Goal: Information Seeking & Learning: Learn about a topic

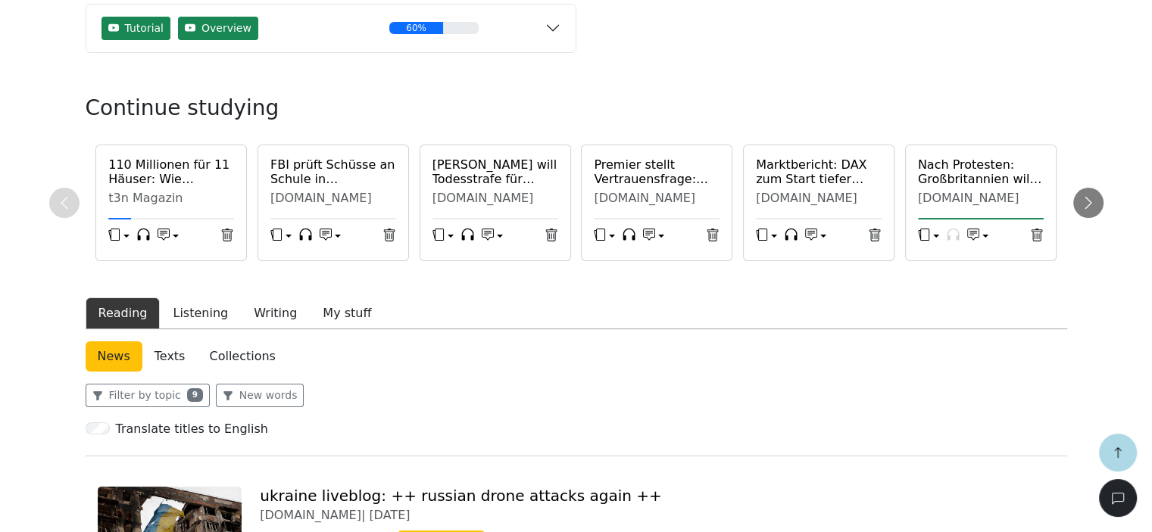
scroll to position [448, 0]
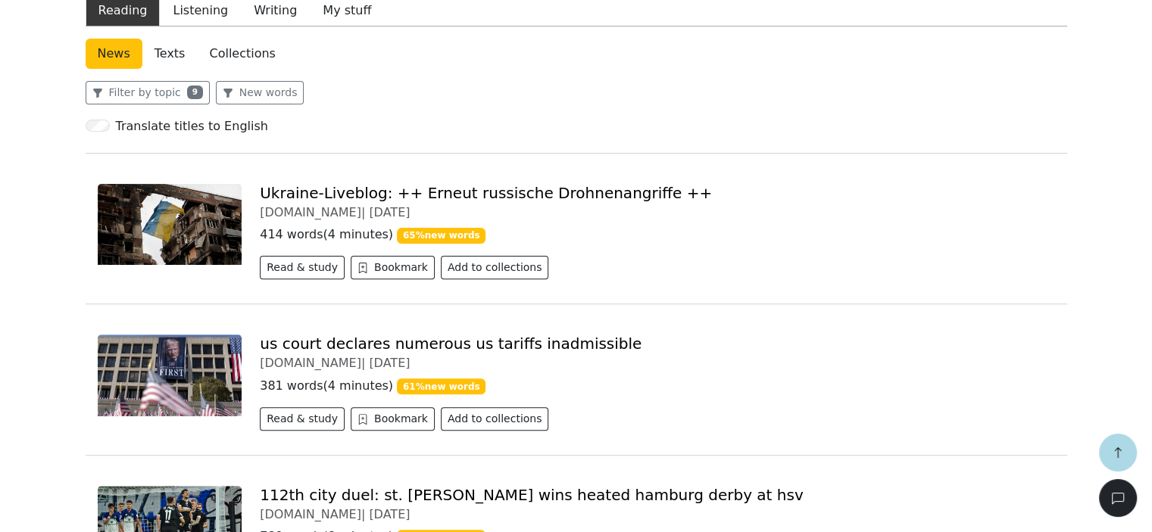
click at [341, 189] on link "Ukraine-Liveblog: ++ Erneut russische Drohnenangriffe ++" at bounding box center [486, 193] width 452 height 18
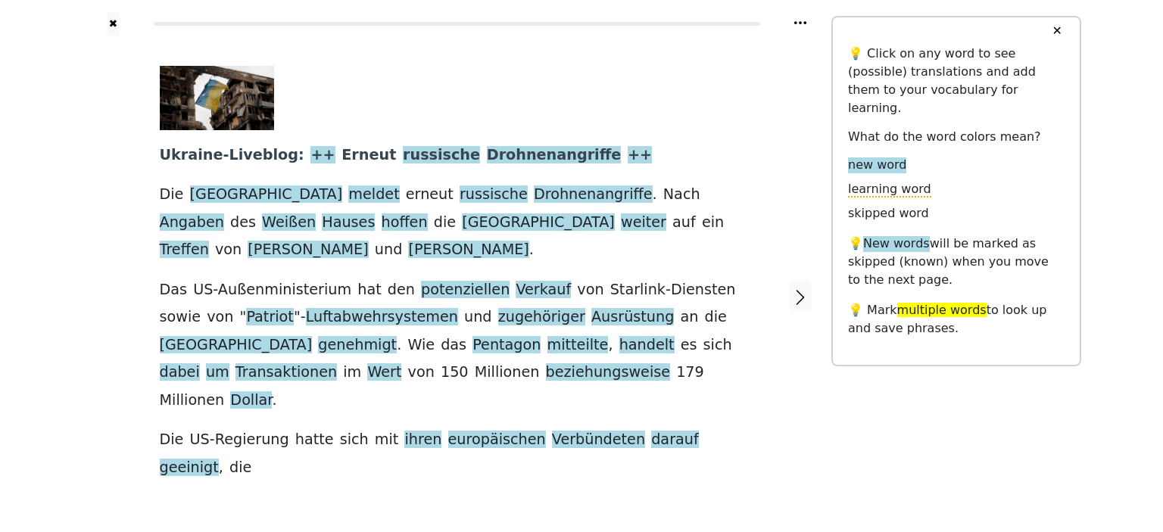
click at [450, 476] on link "Generate audio for the content" at bounding box center [438, 488] width 213 height 24
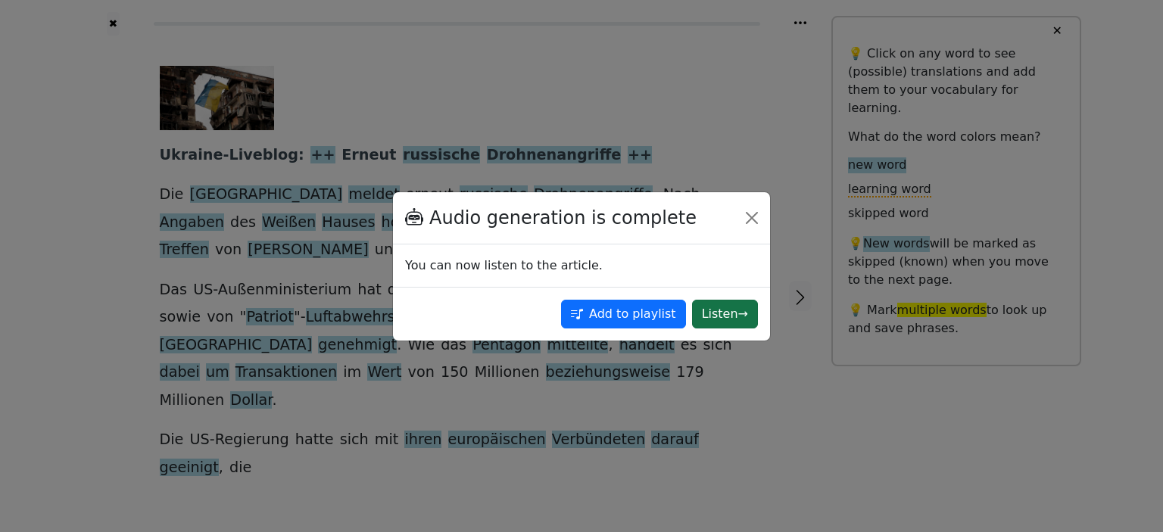
click at [725, 314] on button "Listen →" at bounding box center [725, 314] width 66 height 29
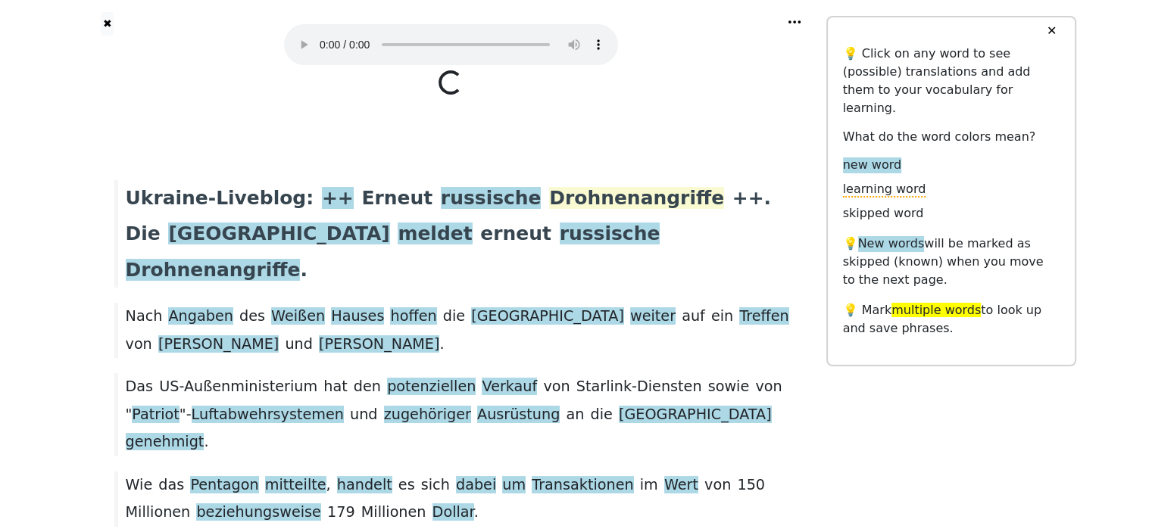
click at [553, 198] on span "Drohnenangriffe" at bounding box center [636, 198] width 175 height 23
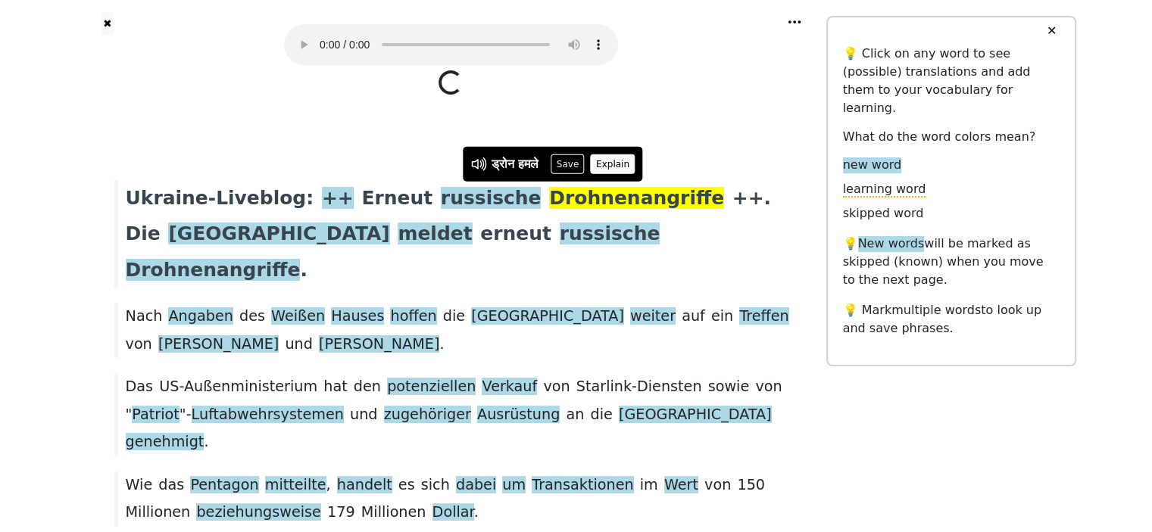
click at [606, 163] on button "Explain" at bounding box center [613, 164] width 45 height 20
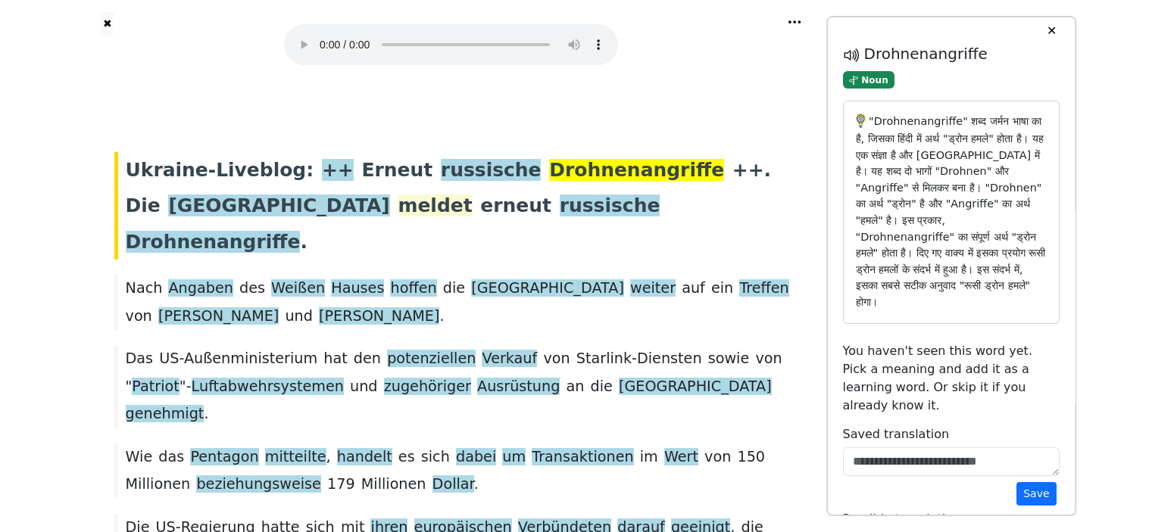
click at [397, 207] on span "meldet" at bounding box center [434, 206] width 74 height 23
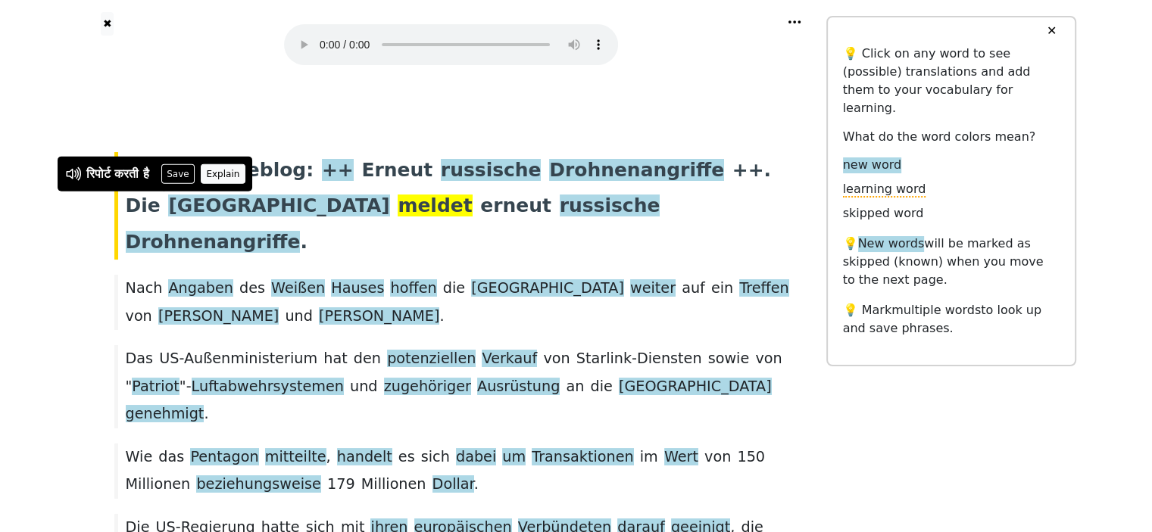
click at [239, 168] on button "Explain" at bounding box center [223, 174] width 45 height 20
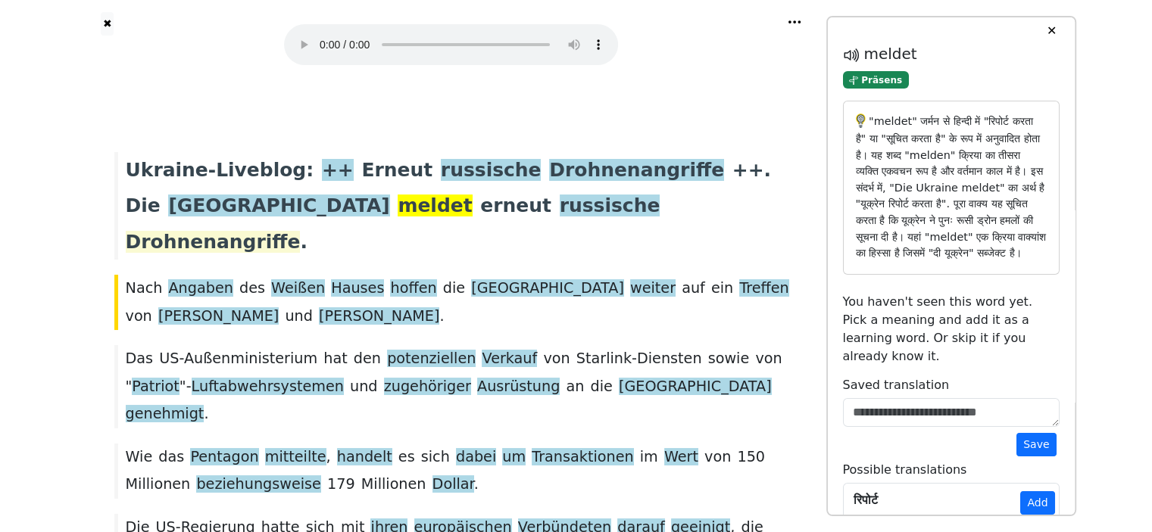
click at [301, 231] on span "Drohnenangriffe" at bounding box center [213, 242] width 175 height 23
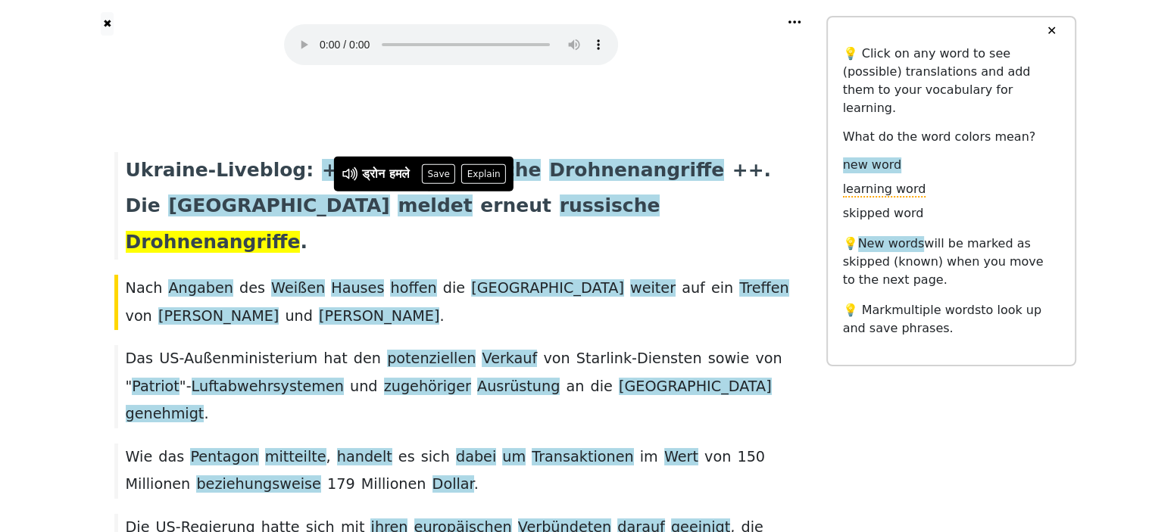
click at [616, 206] on div "Ukraine-Liveblog : ++ Erneut russische Drohnenangriffe ++. Die [DEMOGRAPHIC_DAT…" at bounding box center [451, 206] width 689 height 108
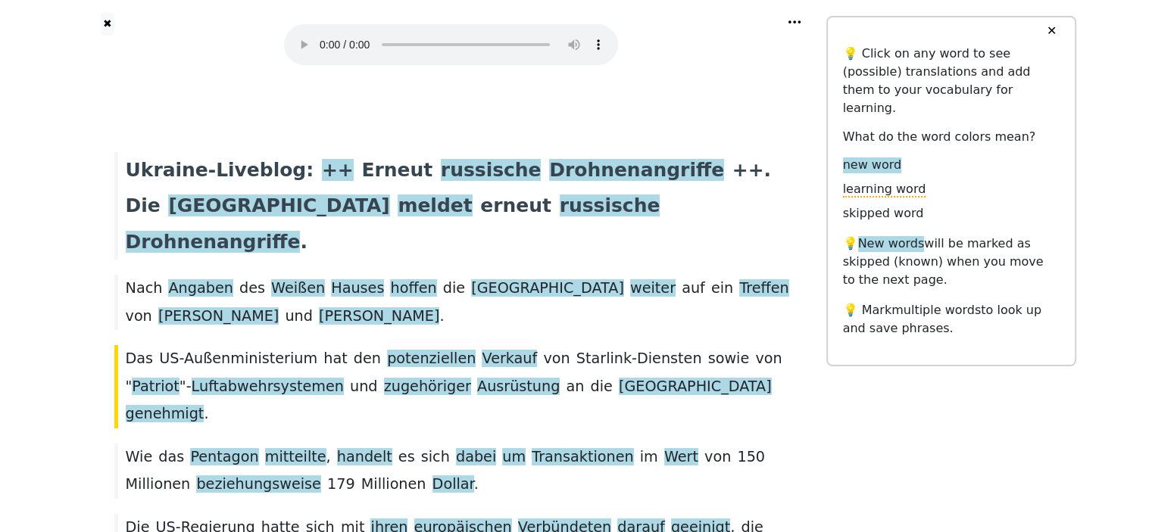
scroll to position [42, 0]
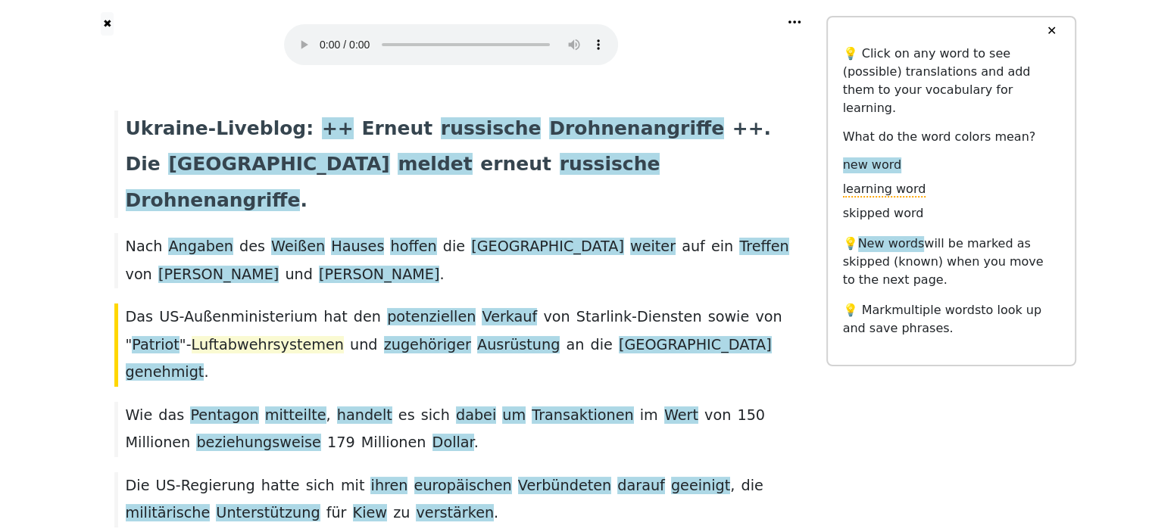
click at [221, 336] on span "Luftabwehrsystemen" at bounding box center [268, 345] width 152 height 19
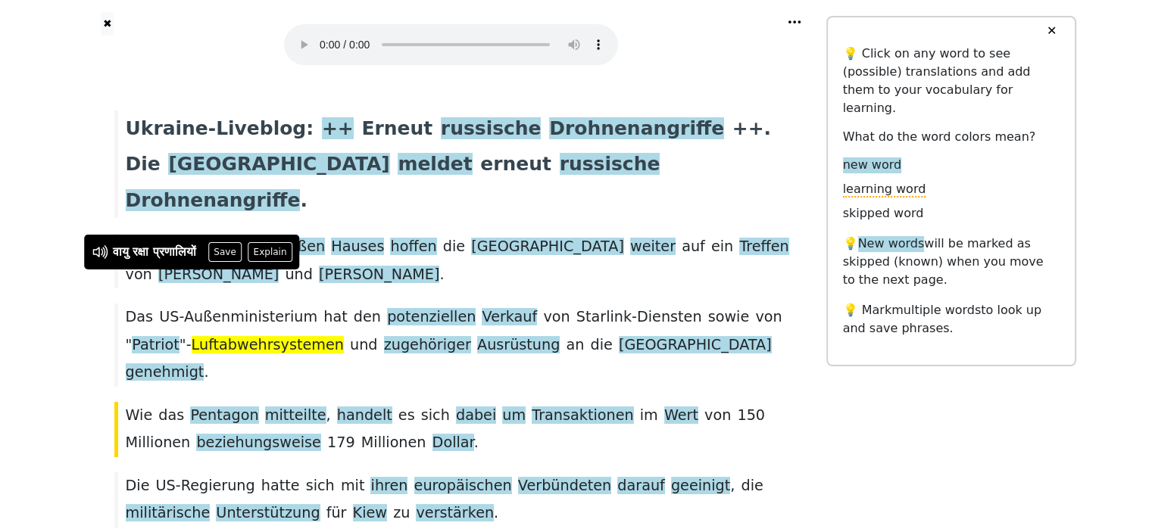
scroll to position [112, 0]
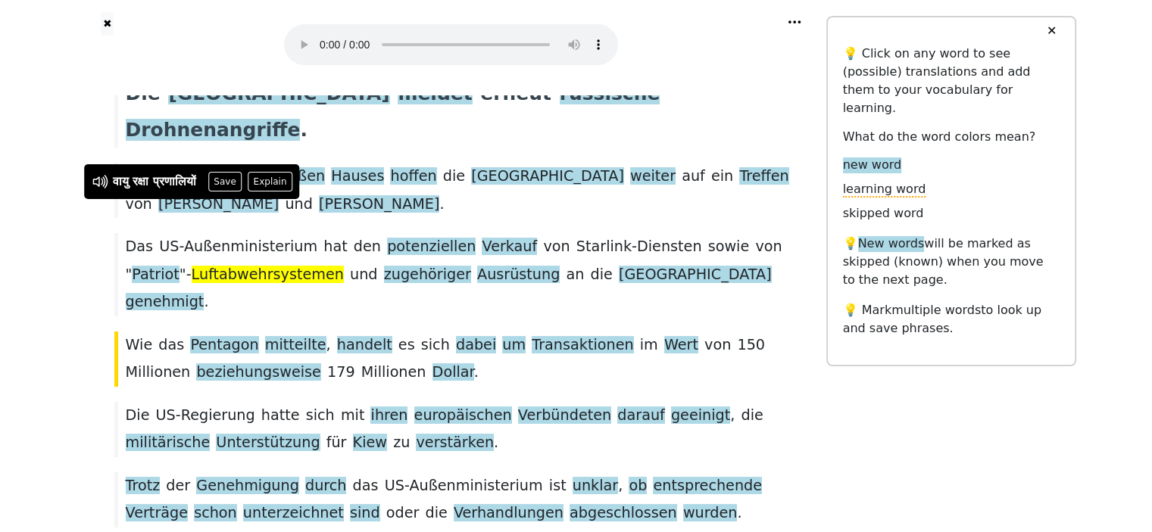
click at [438, 332] on div "Wie das Pentagon mitteilte , handelt es sich dabei um Transaktionen im Wert von…" at bounding box center [451, 359] width 689 height 55
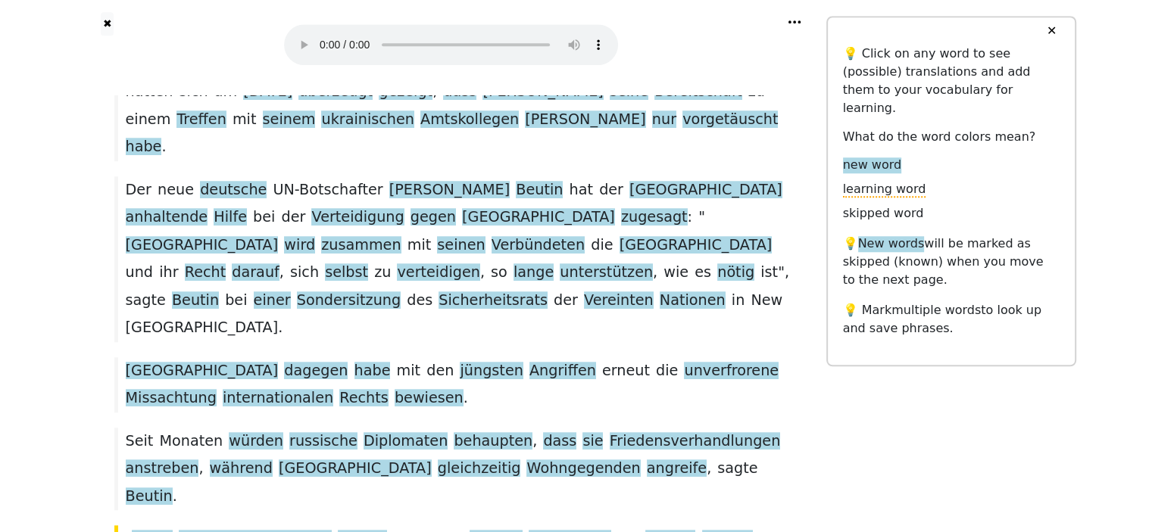
scroll to position [1355, 0]
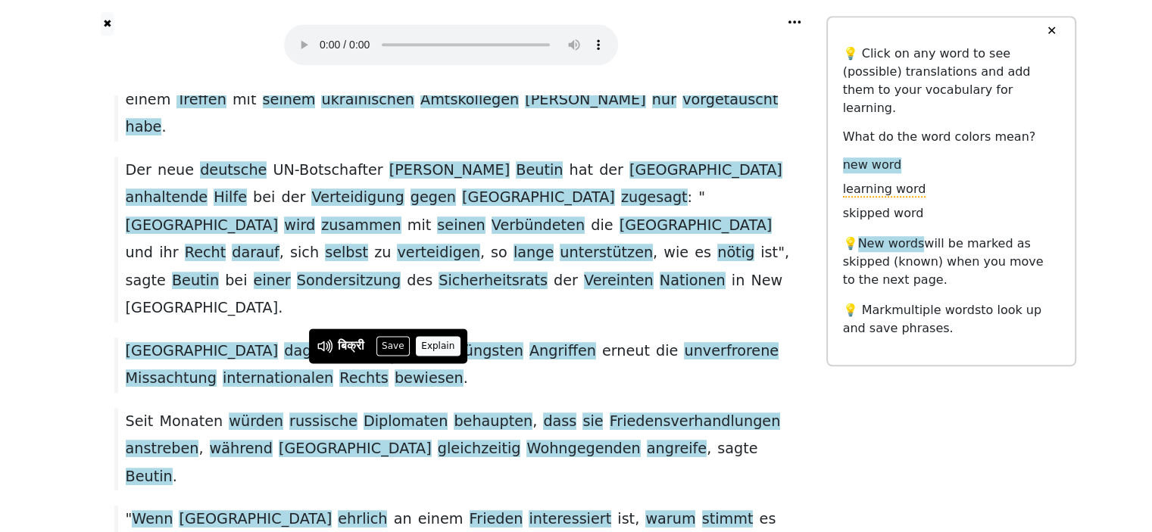
click at [437, 342] on button "Explain" at bounding box center [438, 346] width 45 height 20
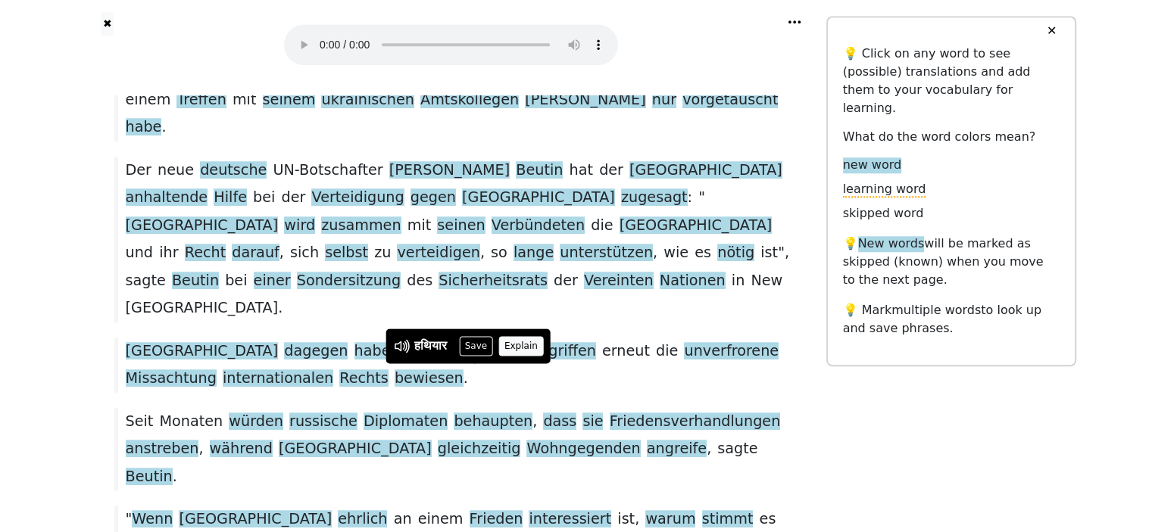
click at [510, 338] on button "Explain" at bounding box center [520, 346] width 45 height 20
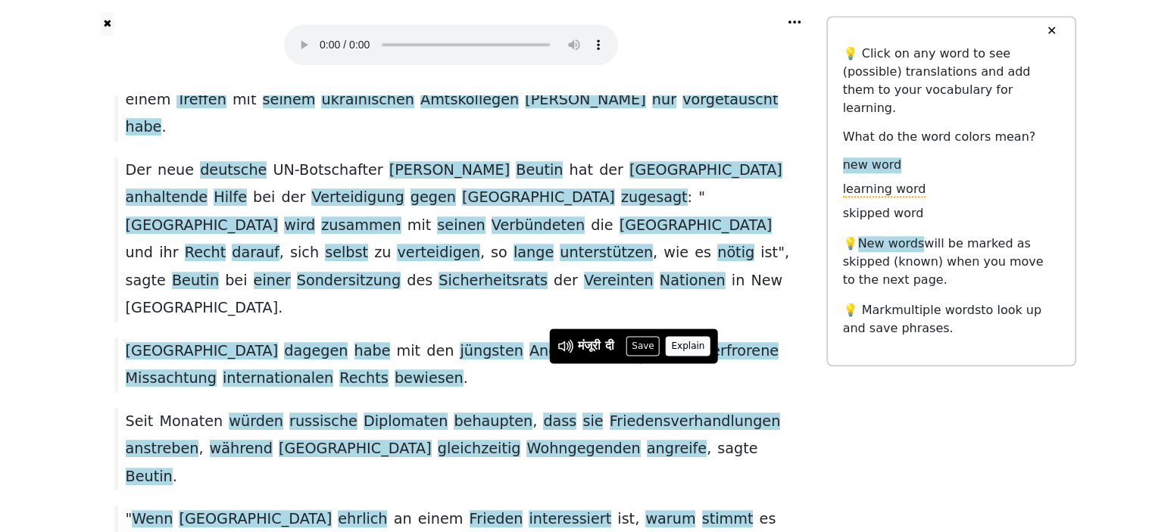
click at [699, 339] on button "Explain" at bounding box center [688, 346] width 45 height 20
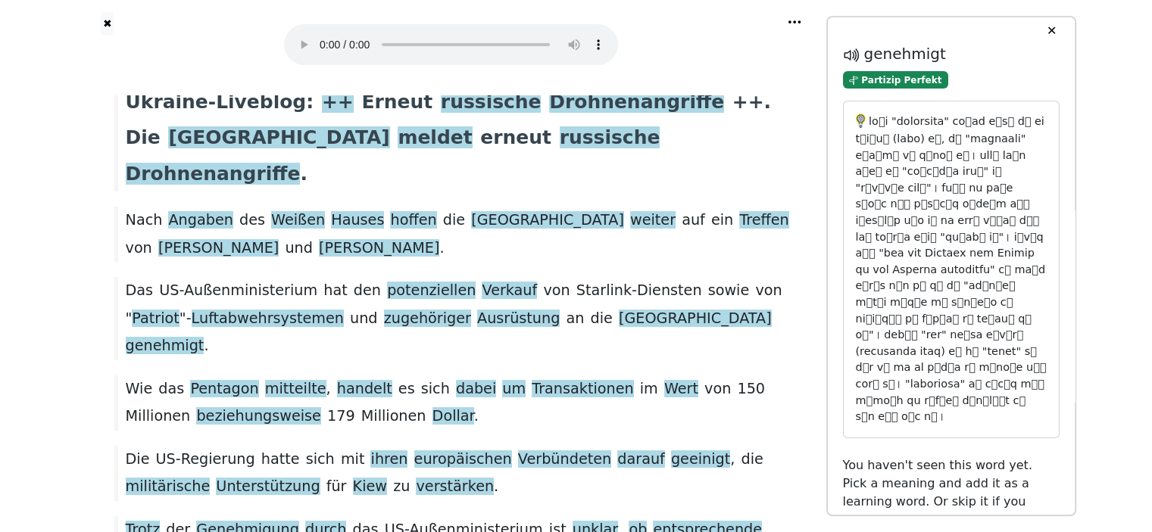
scroll to position [0, 0]
